Goal: Task Accomplishment & Management: Complete application form

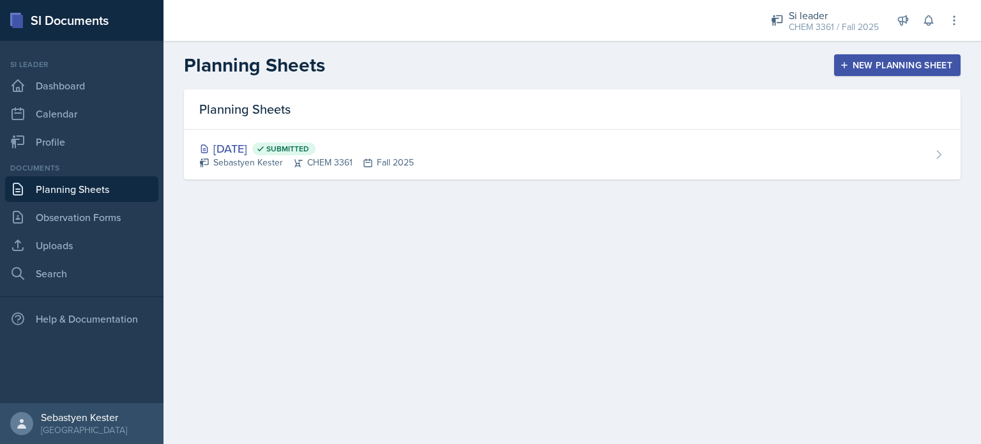
click at [882, 68] on div "New Planning Sheet" at bounding box center [898, 65] width 110 height 10
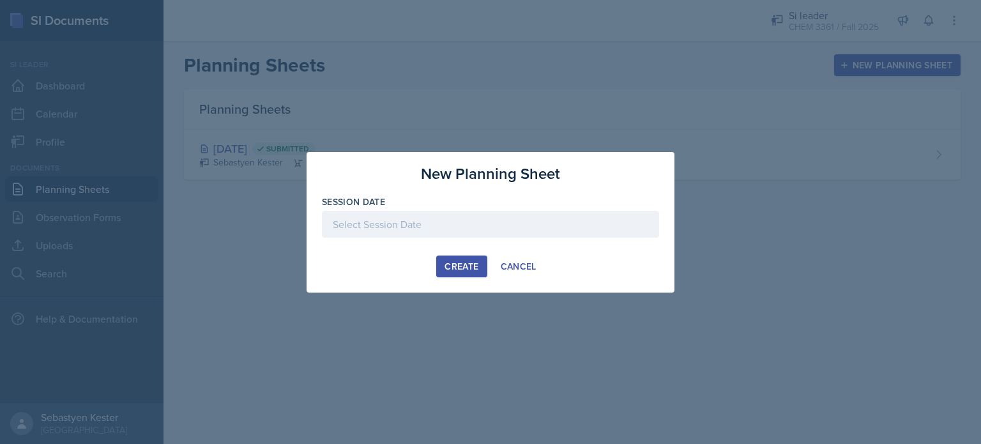
click at [423, 219] on div at bounding box center [490, 224] width 337 height 27
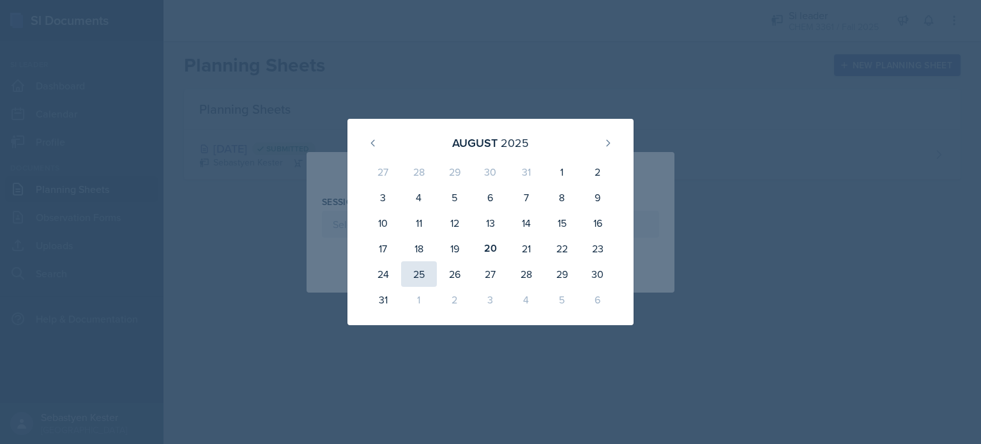
click at [415, 278] on div "25" at bounding box center [419, 274] width 36 height 26
type input "[DATE]"
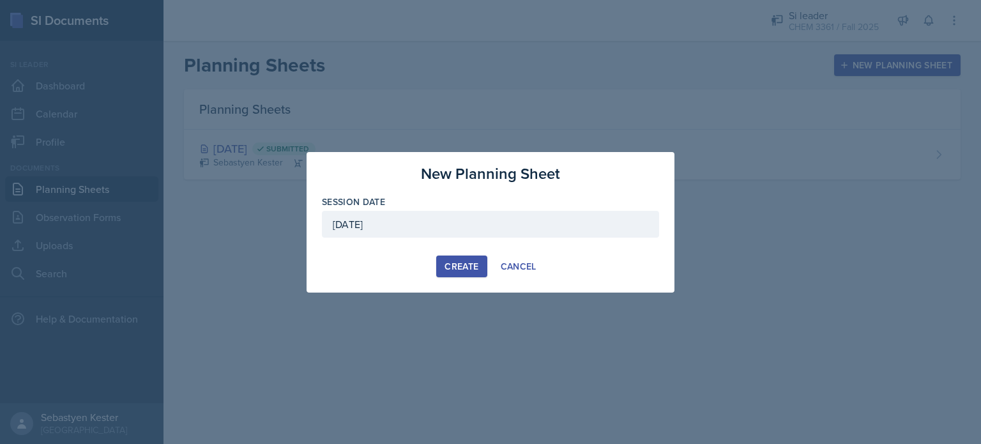
click at [454, 266] on div "Create" at bounding box center [462, 266] width 34 height 10
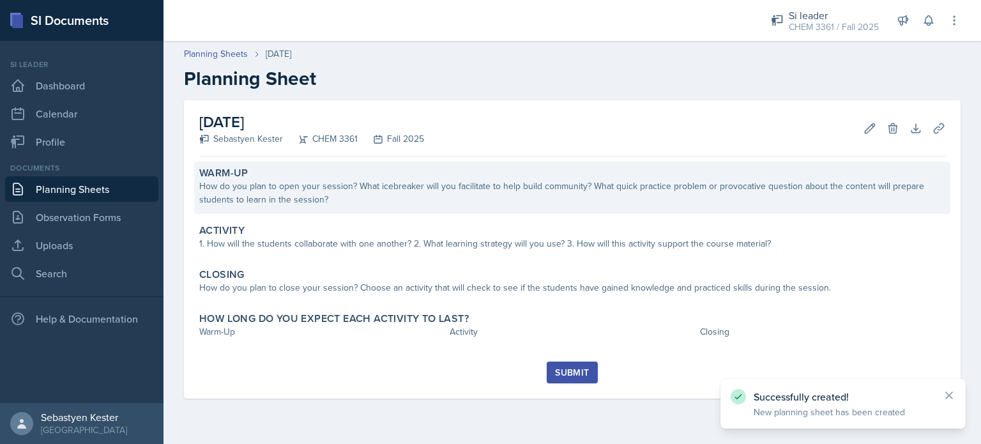
click at [286, 193] on div "How do you plan to open your session? What icebreaker will you facilitate to he…" at bounding box center [572, 193] width 746 height 27
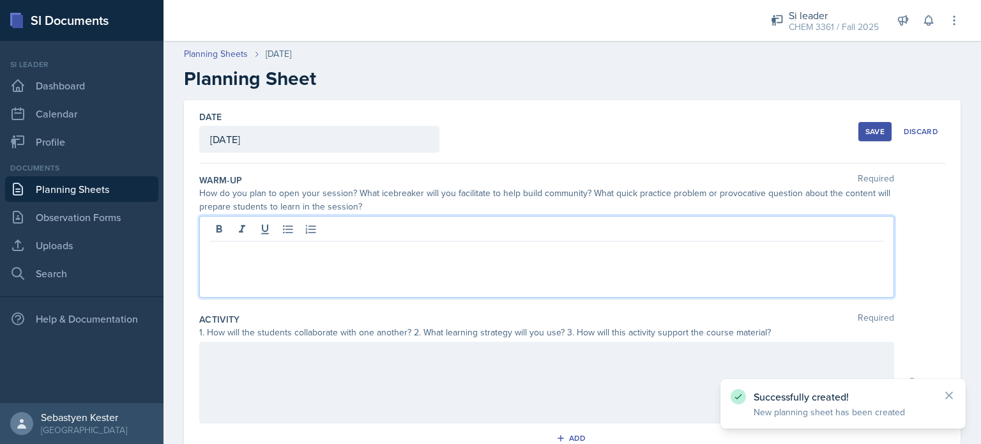
click at [296, 233] on div at bounding box center [546, 257] width 695 height 82
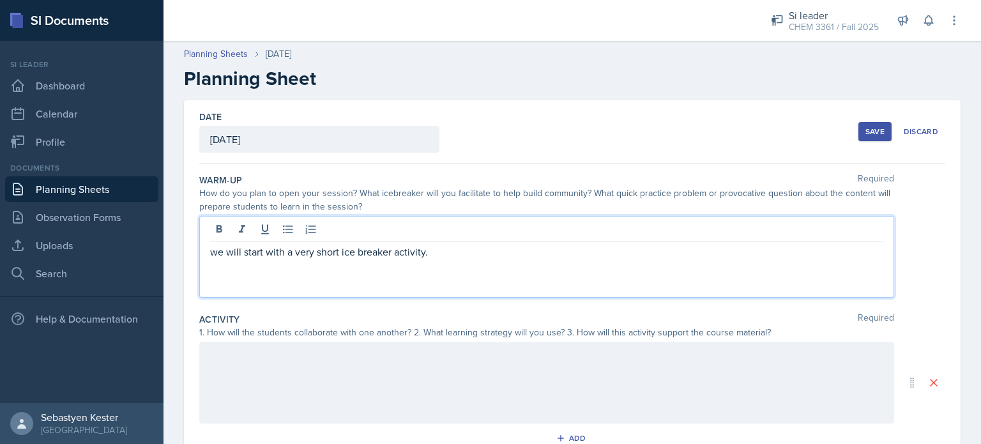
click at [342, 254] on p "we will start with a very short ice breaker activity." at bounding box center [546, 251] width 673 height 15
click at [428, 255] on p "We will start with a very brief icebreaker activity." at bounding box center [546, 251] width 673 height 15
click at [452, 254] on p "We will start with a very brief icebreaker activity. students will get in pairs…" at bounding box center [546, 251] width 673 height 15
click at [740, 250] on p "We will start with a very brief icebreaker activity. Students will pair up and …" at bounding box center [546, 251] width 673 height 15
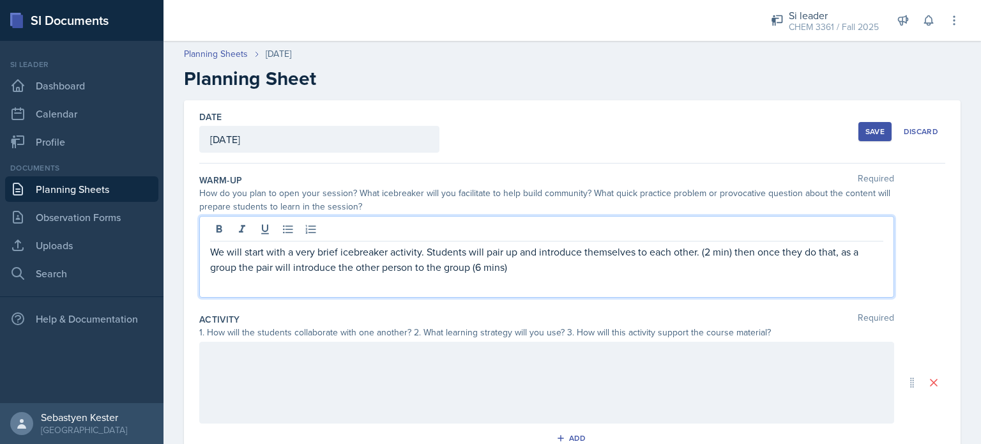
click at [745, 248] on p "We will start with a very brief icebreaker activity. Students will pair up and …" at bounding box center [546, 259] width 673 height 31
click at [219, 266] on p "We will start with a very brief icebreaker activity. Students will pair up and …" at bounding box center [546, 259] width 673 height 31
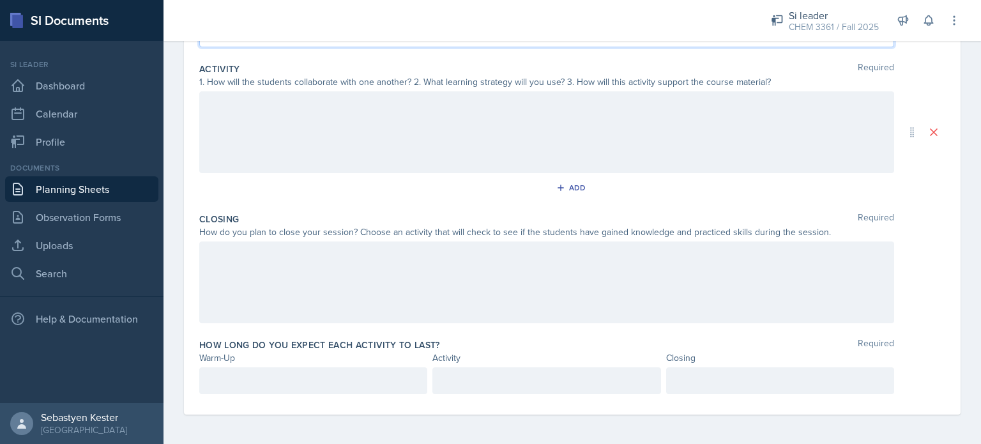
scroll to position [273, 0]
click at [362, 378] on p at bounding box center [313, 379] width 206 height 15
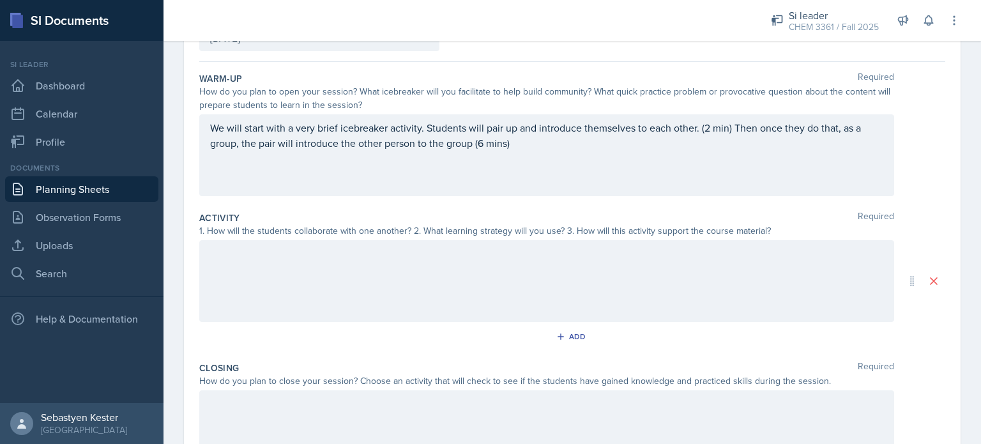
click at [298, 295] on div at bounding box center [546, 281] width 695 height 82
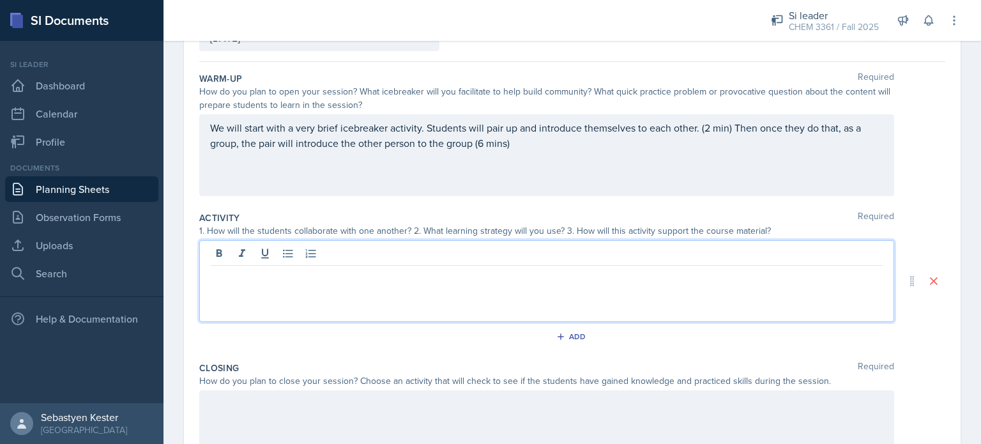
scroll to position [124, 0]
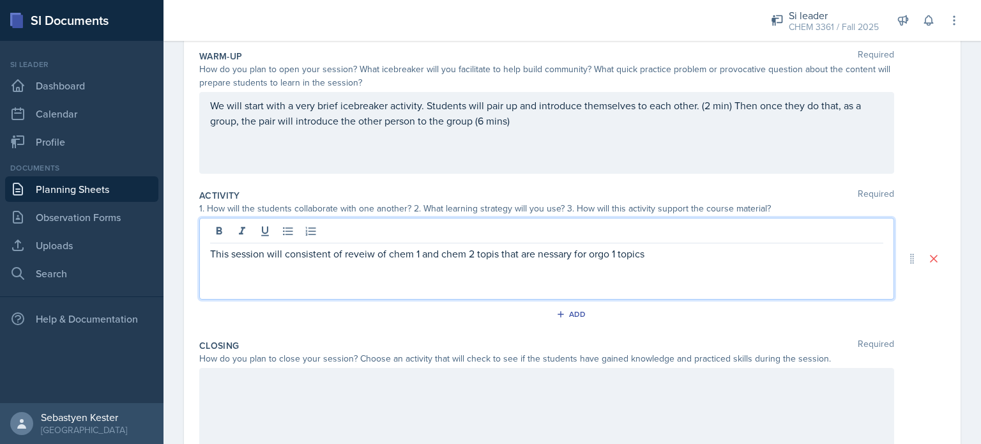
click at [562, 254] on p "This session will consistent of reveiw of chem 1 and chem 2 topis that are ness…" at bounding box center [546, 253] width 673 height 15
click at [489, 255] on p "This session will consistent of reveiw of chem 1 and chem 2 topis that are nece…" at bounding box center [546, 253] width 673 height 15
click at [364, 250] on p "This session will consistent of reveiw of chem 1 and chem 2 topics that are nec…" at bounding box center [546, 253] width 673 height 15
click at [305, 252] on p "This session will consistent of review of chem 1 and chem 2 topics that are nec…" at bounding box center [546, 253] width 673 height 15
click at [325, 254] on p "This session will consistent of review of chem 1 and chem 2 topics that are nec…" at bounding box center [546, 253] width 673 height 15
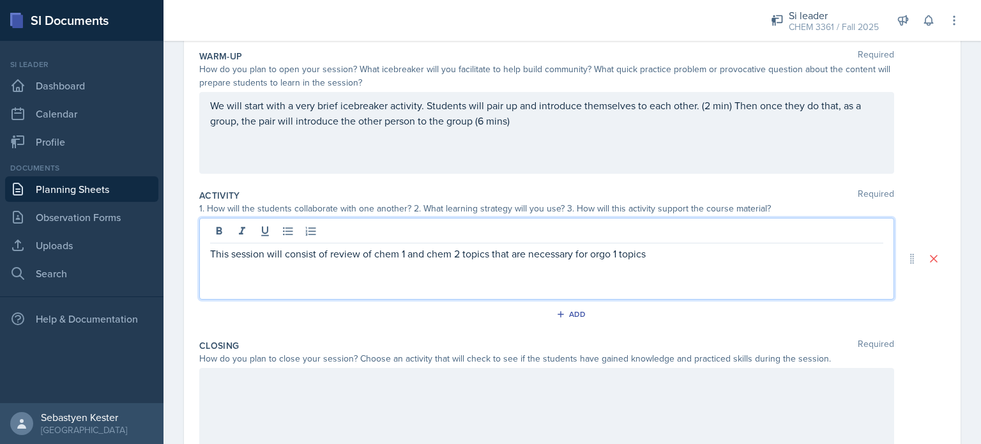
click at [346, 255] on p "This session will consist of review of chem 1 and chem 2 topics that are necess…" at bounding box center [546, 253] width 673 height 15
click at [339, 252] on p "This session will consist of review of chem 1 and chem 2 topics that are necess…" at bounding box center [546, 253] width 673 height 15
click at [393, 260] on p "This session will consist of a review of chem 1 and chem 2 topics that are nece…" at bounding box center [546, 253] width 673 height 15
click at [452, 251] on p "This session will consist of a review of Chem 1 and chem 2 topics that are nece…" at bounding box center [546, 253] width 673 height 15
click at [618, 255] on p "This session will consist of a review of Chem 1 and Chem 2 topics that are nece…" at bounding box center [546, 253] width 673 height 15
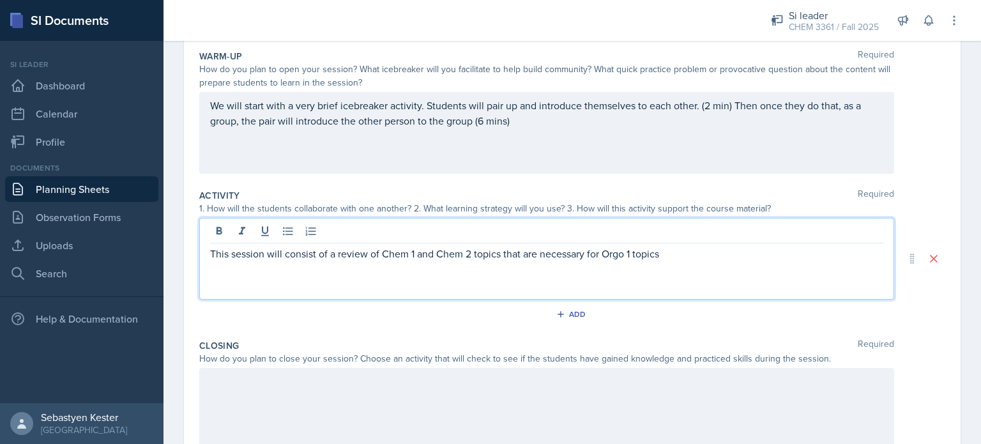
click at [677, 252] on p "This session will consist of a review of Chem 1 and Chem 2 topics that are nece…" at bounding box center [546, 253] width 673 height 15
click at [817, 252] on p "This session will consist of a review of Chem 1 and Chem 2 topics that are nece…" at bounding box center [546, 253] width 673 height 15
click at [848, 254] on p "This session will consist of a review of Chem 1 and Chem 2 topics that are nece…" at bounding box center [546, 253] width 673 height 15
click at [345, 272] on p "This session will consist of a review of Chem 1 and Chem 2 topics that are nece…" at bounding box center [546, 261] width 673 height 31
click at [406, 268] on p "This session will consist of a review of Chem 1 and Chem 2 topics that are nece…" at bounding box center [546, 261] width 673 height 31
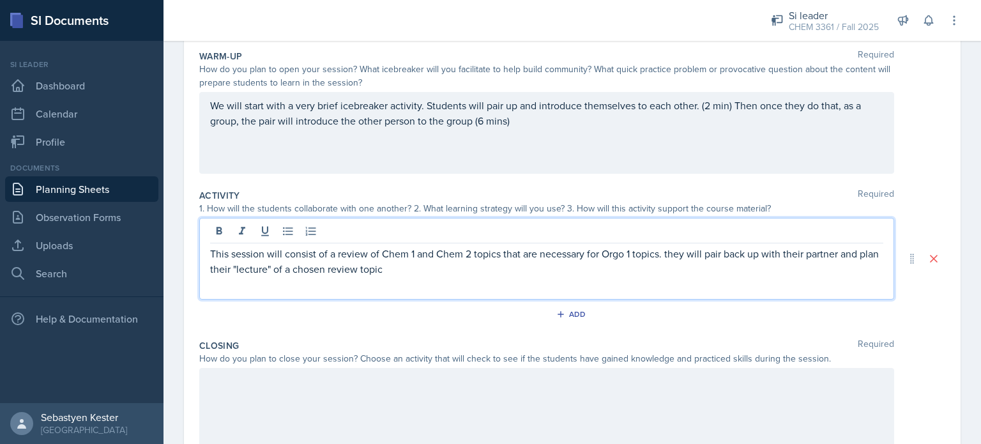
click at [674, 252] on p "This session will consist of a review of Chem 1 and Chem 2 topics that are nece…" at bounding box center [546, 261] width 673 height 31
click at [300, 269] on p "This session will consist of a review of Chem 1 and Chem 2 topics that are nece…" at bounding box center [546, 261] width 673 height 31
click at [417, 271] on p "This session will consist of a review of Chem 1 and Chem 2 topics that are nece…" at bounding box center [546, 261] width 673 height 31
click at [415, 271] on p "This session will consist of a review of Chem 1 and Chem 2 topics that are nece…" at bounding box center [546, 261] width 673 height 31
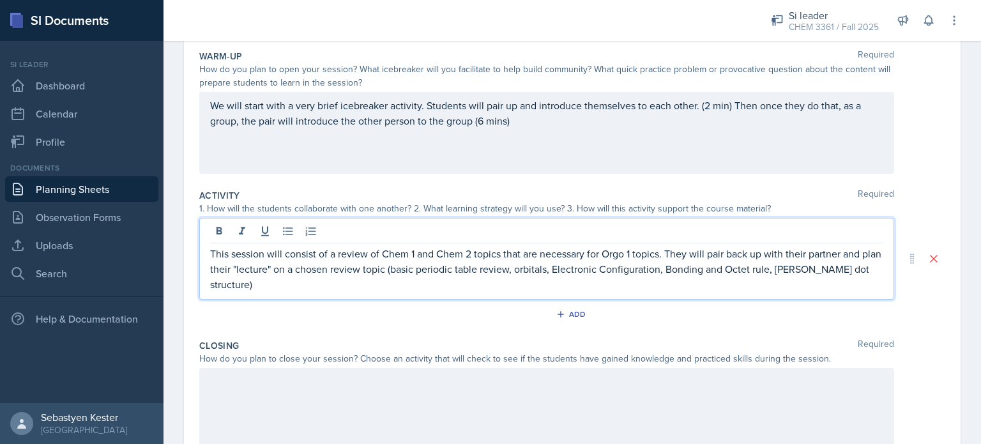
click at [743, 269] on p "This session will consist of a review of Chem 1 and Chem 2 topics that are nece…" at bounding box center [546, 269] width 673 height 46
click at [794, 269] on p "This session will consist of a review of Chem 1 and Chem 2 topics that are nece…" at bounding box center [546, 269] width 673 height 46
click at [537, 272] on p "This session will consist of a review of Chem 1 and Chem 2 topics that are nece…" at bounding box center [546, 269] width 673 height 46
click at [300, 284] on p "This session will consist of a review of Chem 1 and Chem 2 topics that are nece…" at bounding box center [546, 269] width 673 height 46
click at [309, 277] on p "This session will consist of a review of Chem 1 and Chem 2 topics that are nece…" at bounding box center [546, 269] width 673 height 46
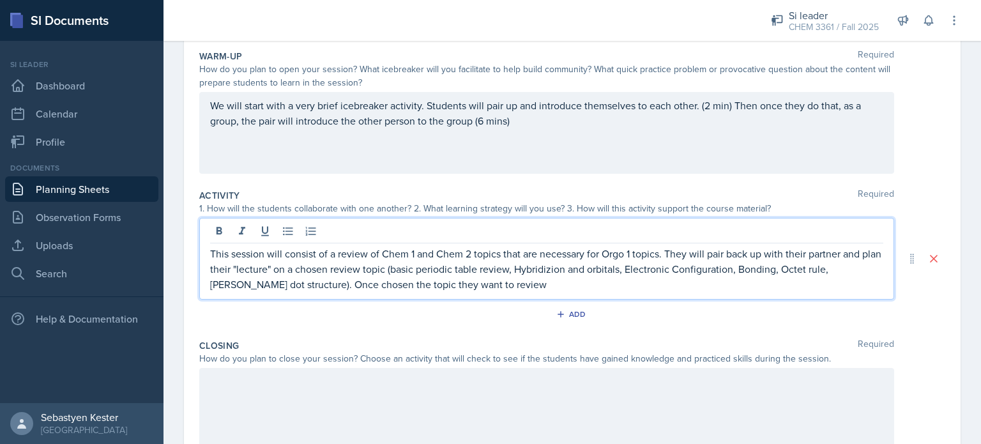
click at [341, 283] on p "This session will consist of a review of Chem 1 and Chem 2 topics that are nece…" at bounding box center [546, 269] width 673 height 46
click at [370, 286] on p "This session will consist of a review of Chem 1 and Chem 2 topics that are nece…" at bounding box center [546, 269] width 673 height 46
click at [511, 284] on p "This session will consist of a review of Chem 1 and Chem 2 topics that are nece…" at bounding box center [546, 269] width 673 height 46
click at [511, 288] on p "This session will consist of a review of Chem 1 and Chem 2 topics that are nece…" at bounding box center [546, 269] width 673 height 46
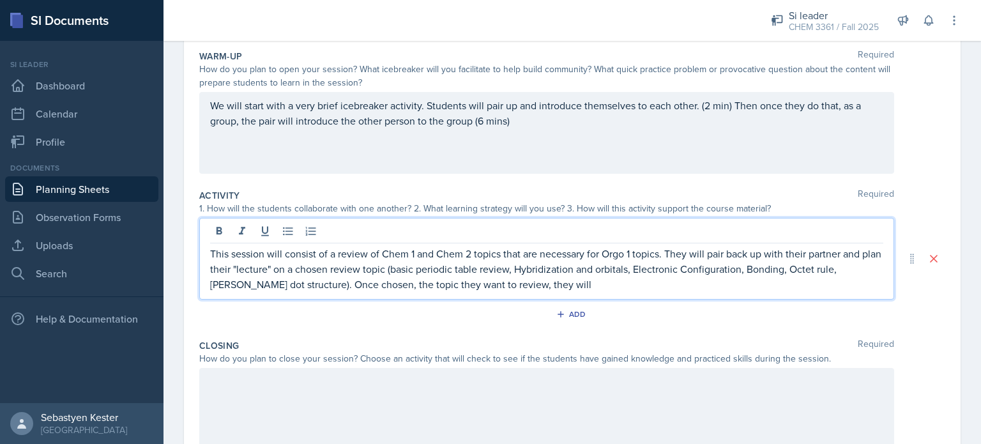
click at [542, 283] on p "This session will consist of a review of Chem 1 and Chem 2 topics that are nece…" at bounding box center [546, 269] width 673 height 46
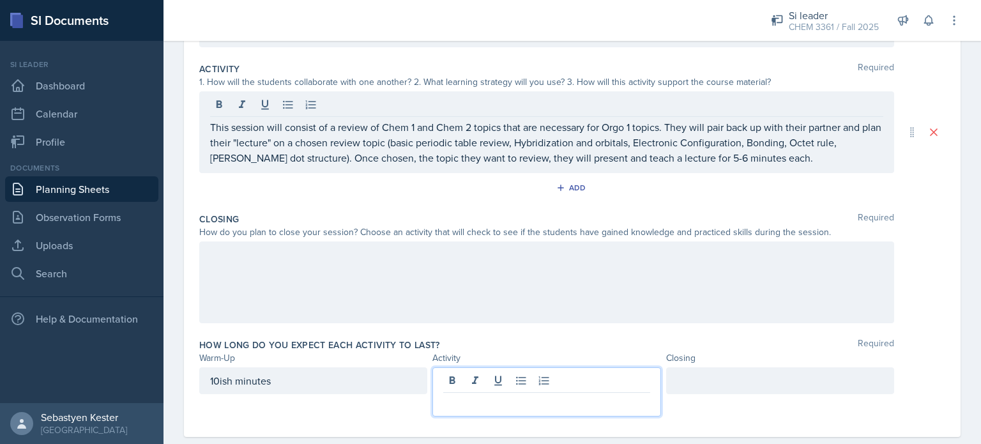
click at [511, 395] on p at bounding box center [546, 402] width 206 height 15
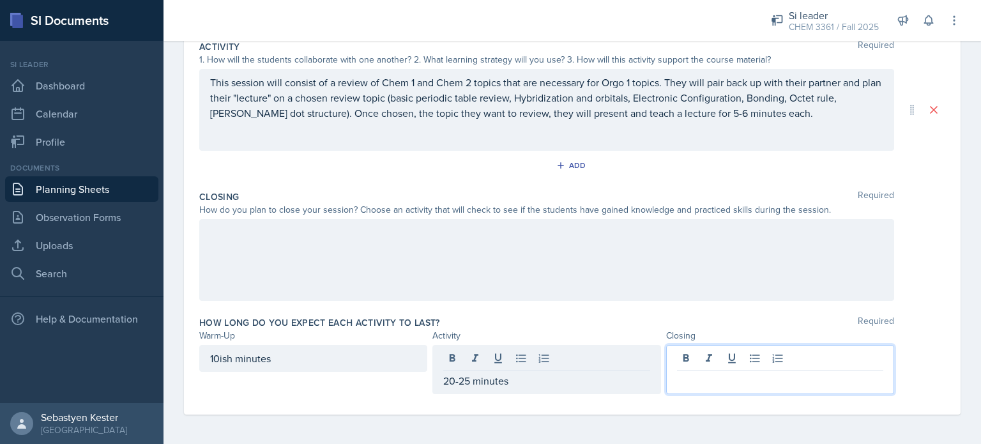
click at [689, 351] on div at bounding box center [780, 369] width 228 height 49
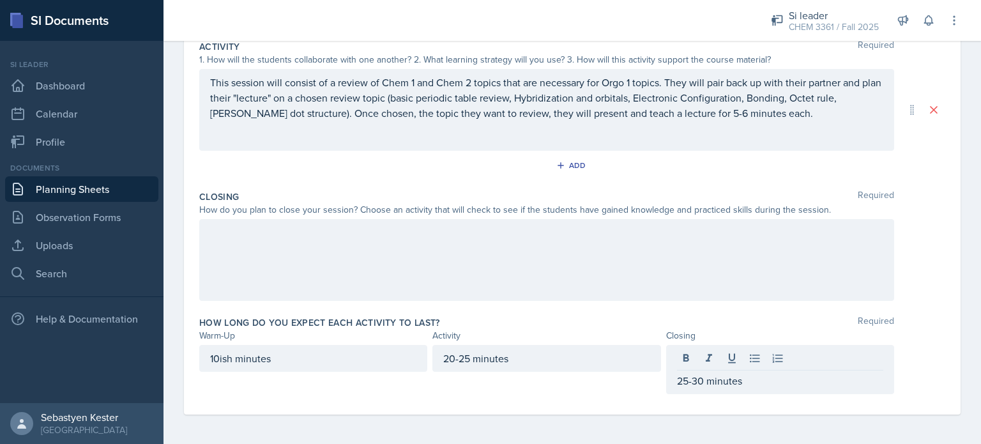
click at [769, 247] on div at bounding box center [546, 260] width 695 height 82
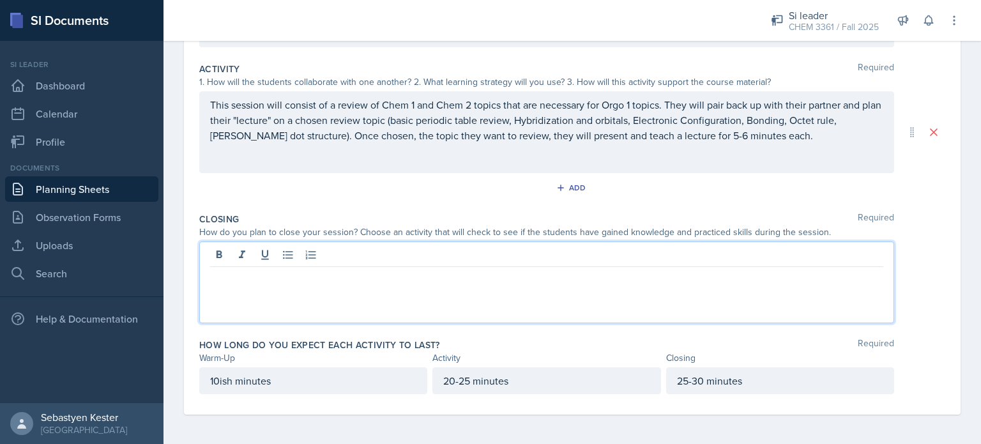
click at [356, 276] on p at bounding box center [546, 277] width 673 height 15
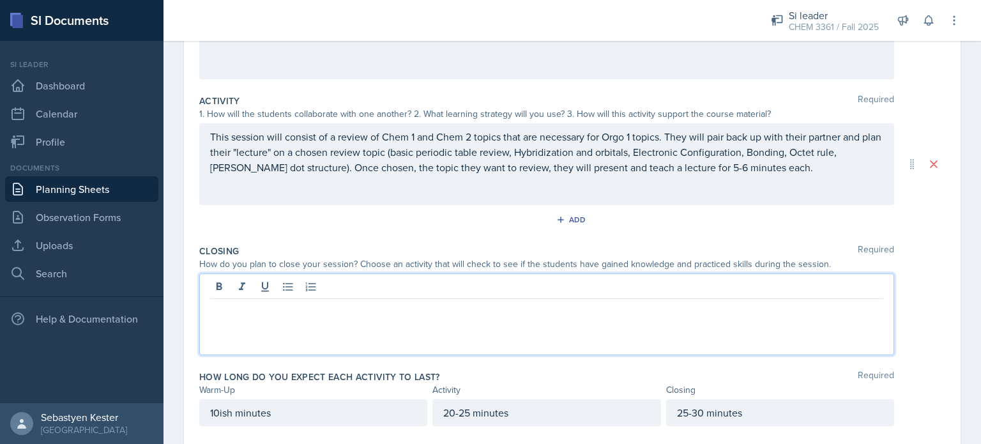
scroll to position [217, 0]
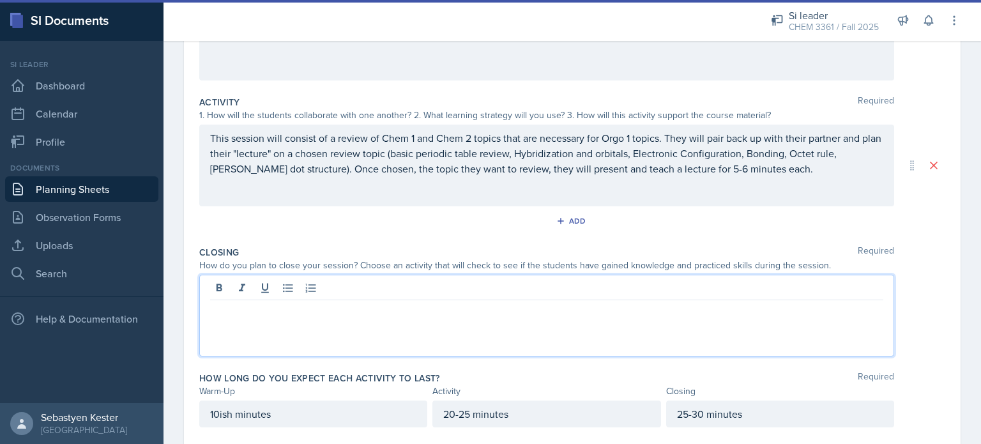
click at [250, 314] on p at bounding box center [546, 310] width 673 height 15
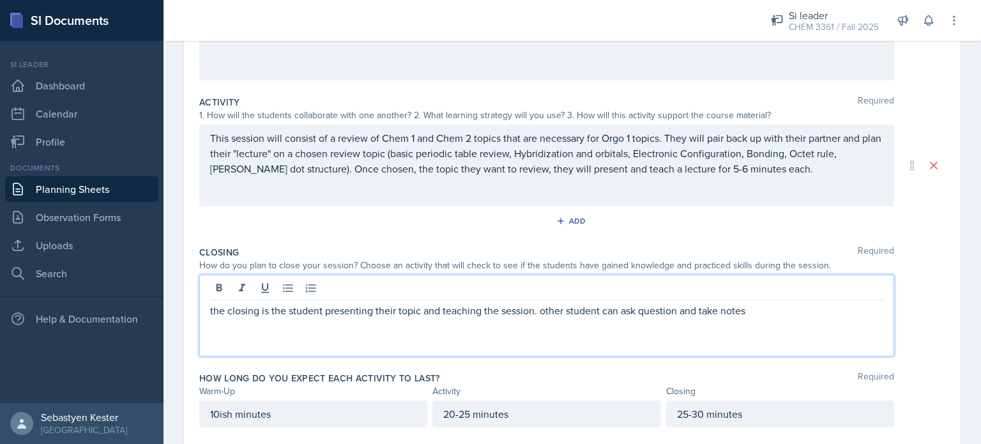
click at [555, 309] on p "the closing is the student presenting their topic and teaching the session. oth…" at bounding box center [546, 310] width 673 height 15
click at [661, 307] on p "the closing is the student presenting their topic and teaching the session. Ano…" at bounding box center [546, 310] width 673 height 15
click at [776, 311] on p "the closing is the student presenting their topic and teaching the session. Ano…" at bounding box center [546, 310] width 673 height 15
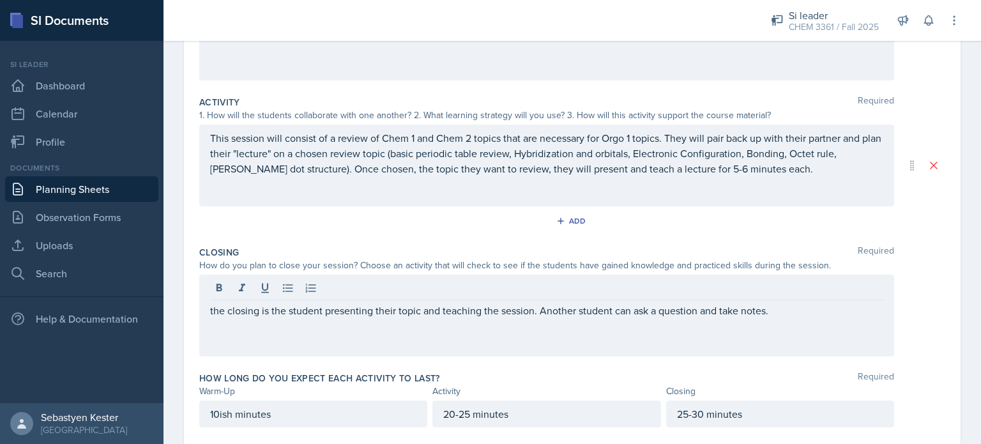
click at [917, 265] on div "How do you plan to close your session? Choose an activity that will check to se…" at bounding box center [572, 265] width 746 height 13
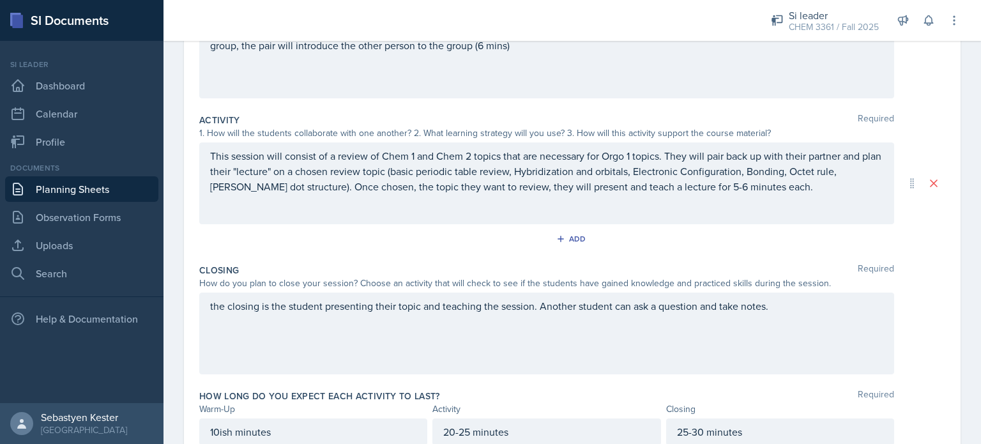
scroll to position [0, 0]
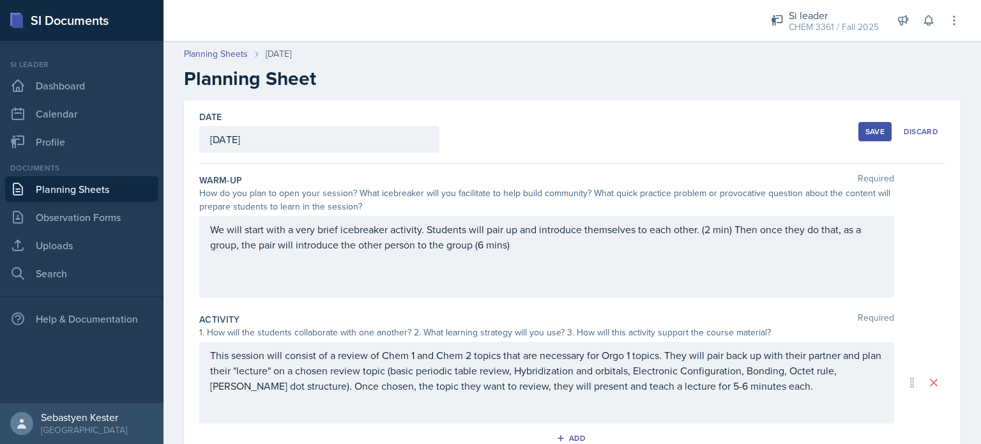
click at [879, 130] on button "Save" at bounding box center [875, 131] width 33 height 19
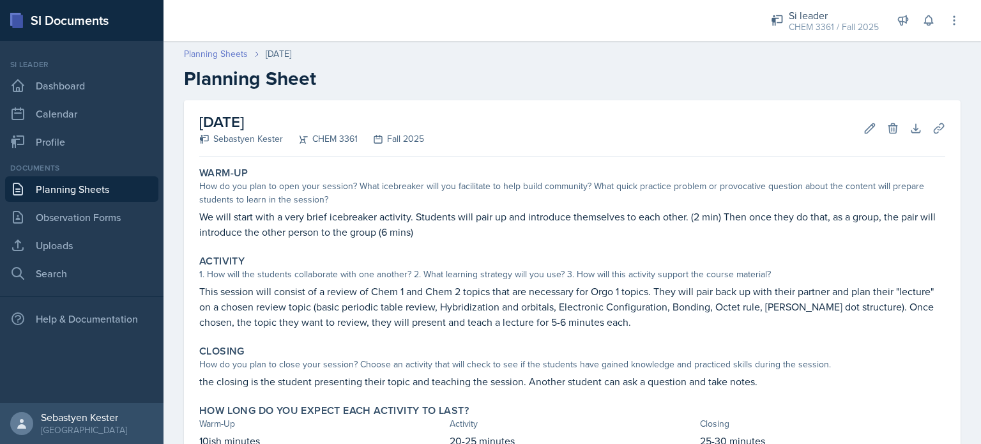
click at [227, 50] on link "Planning Sheets" at bounding box center [216, 53] width 64 height 13
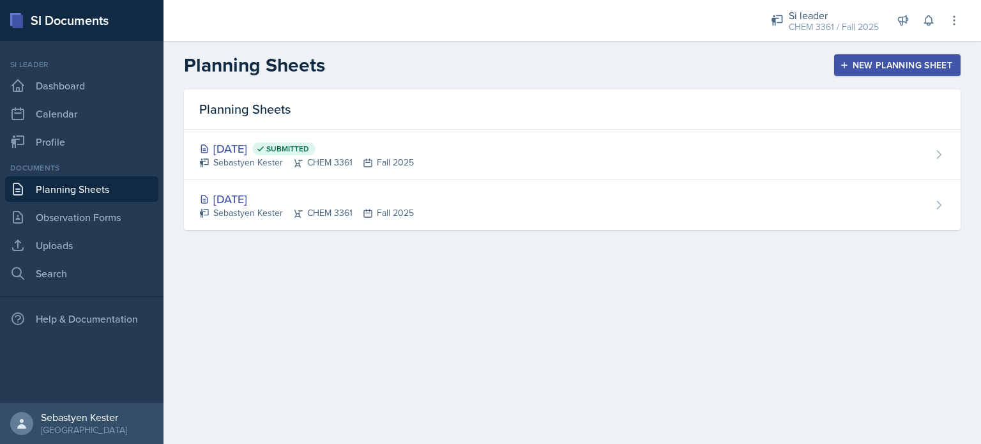
click at [874, 70] on div "New Planning Sheet" at bounding box center [898, 65] width 110 height 10
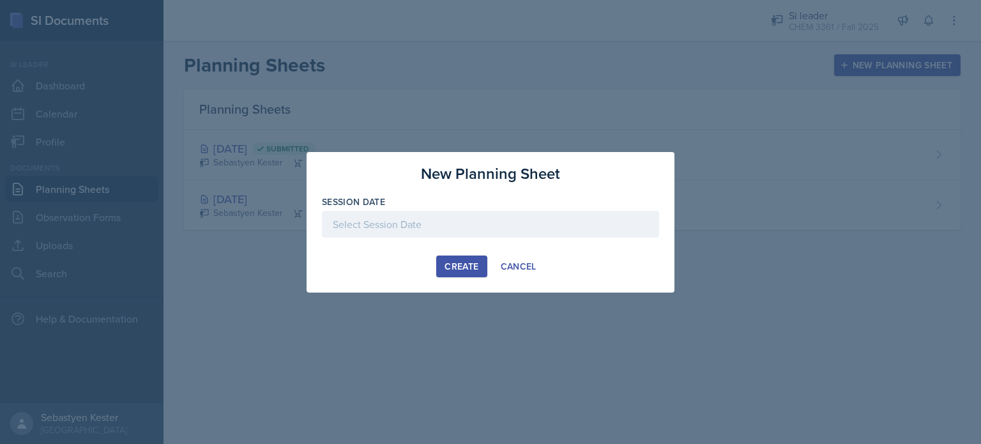
click at [458, 232] on div at bounding box center [490, 224] width 337 height 27
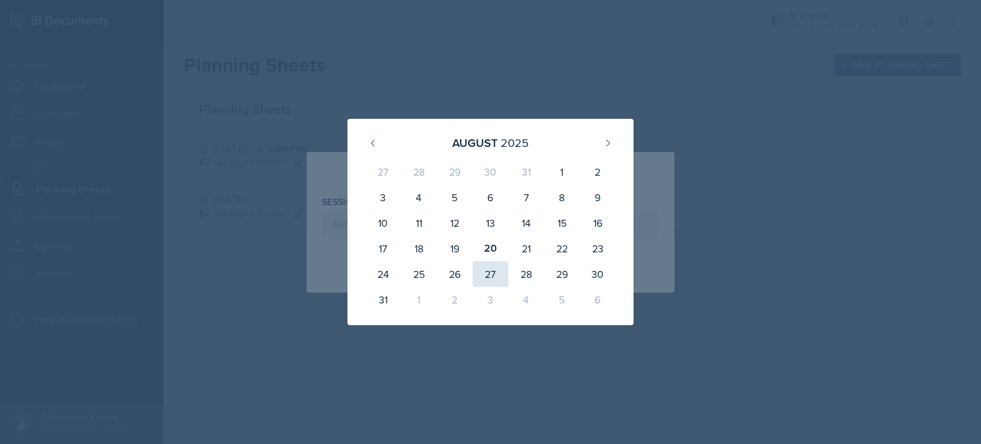
click at [484, 278] on div "27" at bounding box center [491, 274] width 36 height 26
type input "[DATE]"
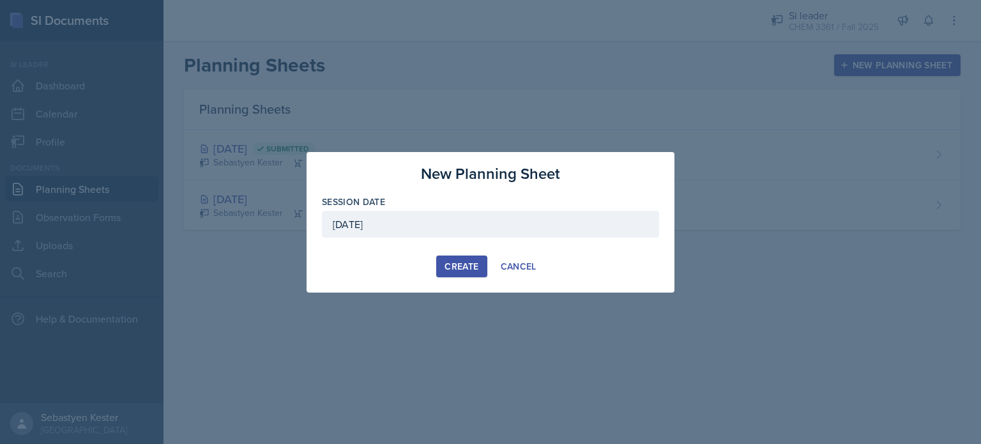
click at [477, 272] on button "Create" at bounding box center [461, 267] width 50 height 22
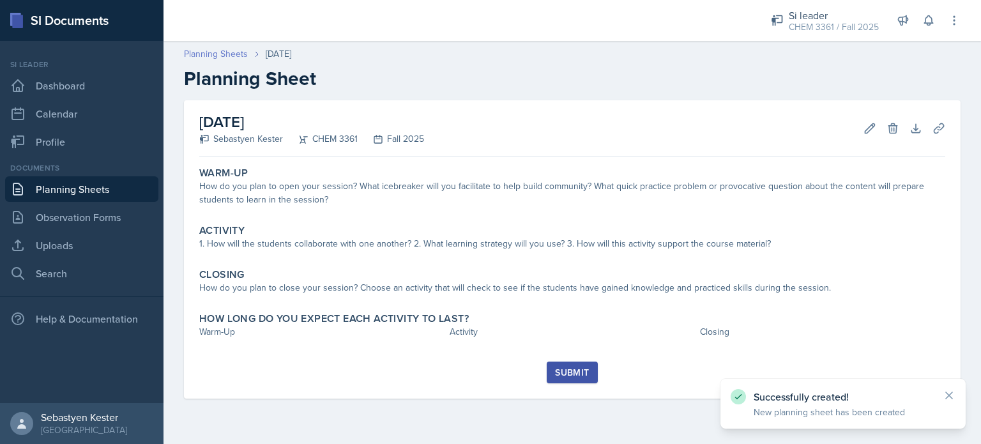
click at [213, 53] on link "Planning Sheets" at bounding box center [216, 53] width 64 height 13
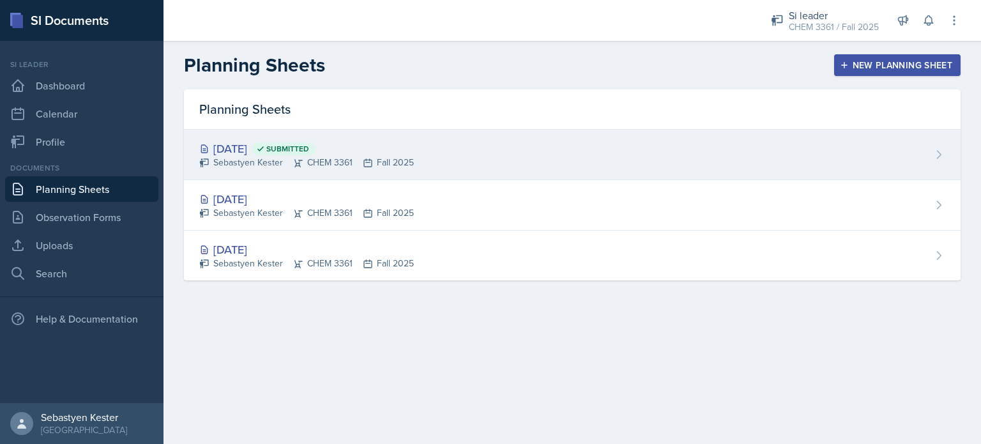
click at [424, 150] on div "[DATE] Submitted Sebastyen Kester CHEM 3361 Fall 2025" at bounding box center [572, 155] width 777 height 50
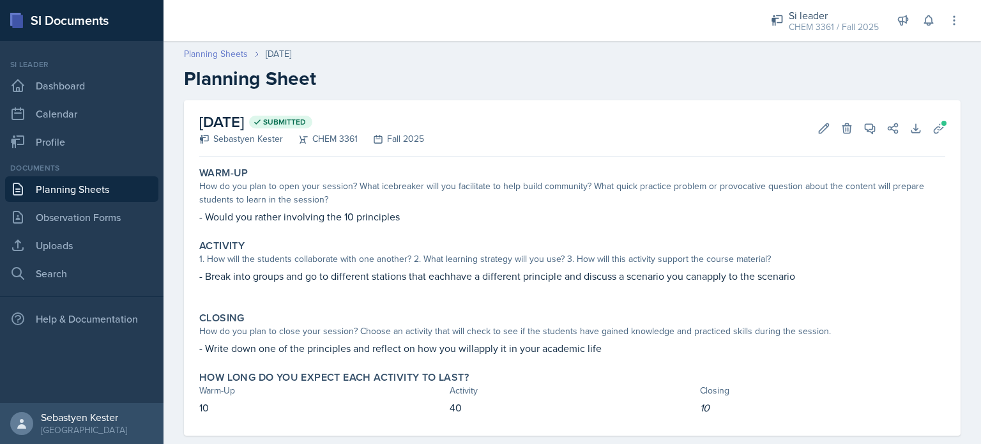
click at [226, 56] on link "Planning Sheets" at bounding box center [216, 53] width 64 height 13
